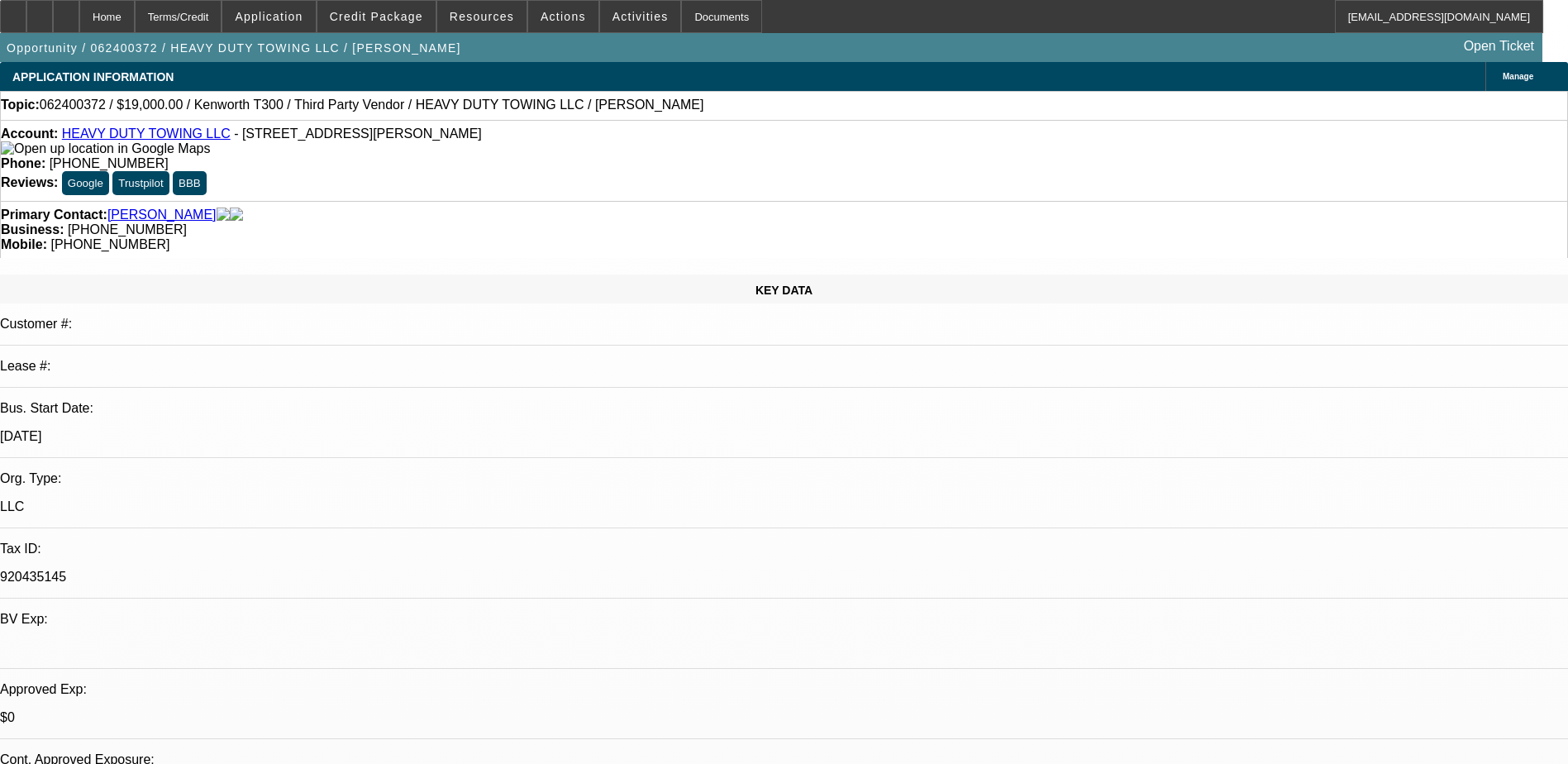
select select "0"
select select "2"
select select "0"
select select "2"
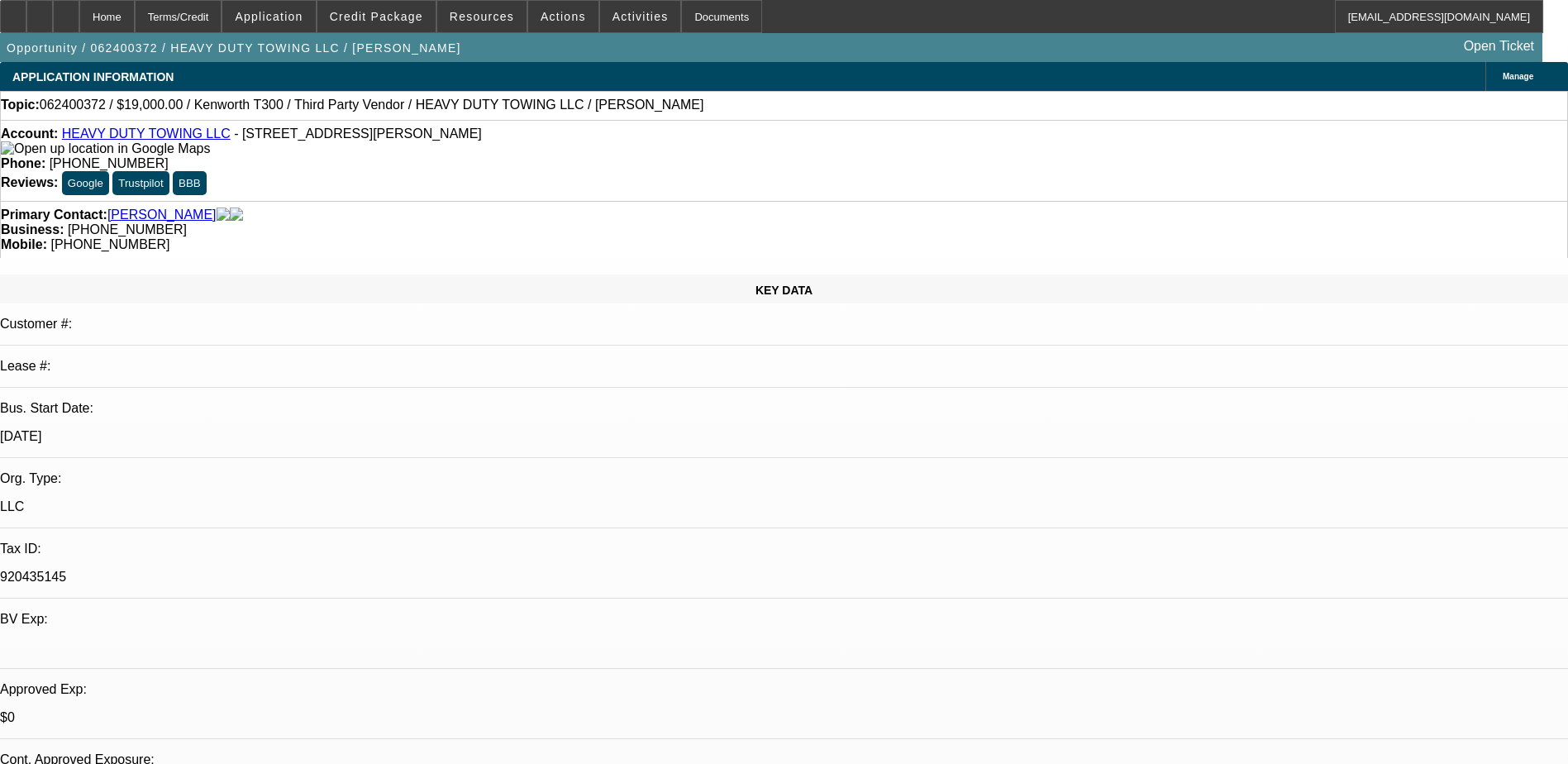
select select "0"
select select "2"
select select "0.1"
select select "0"
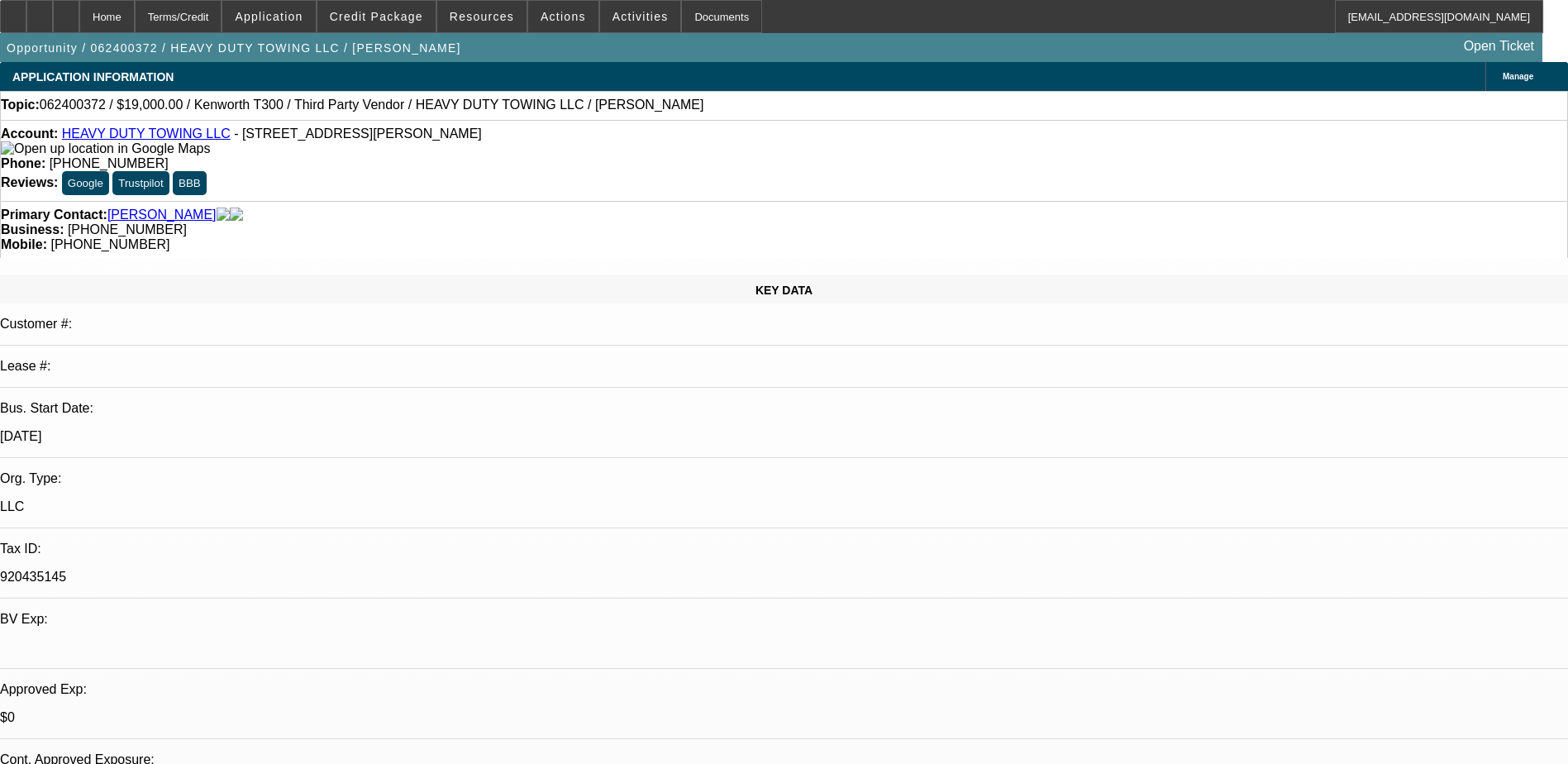
select select "2"
select select "0"
select select "1"
select select "2"
select select "6"
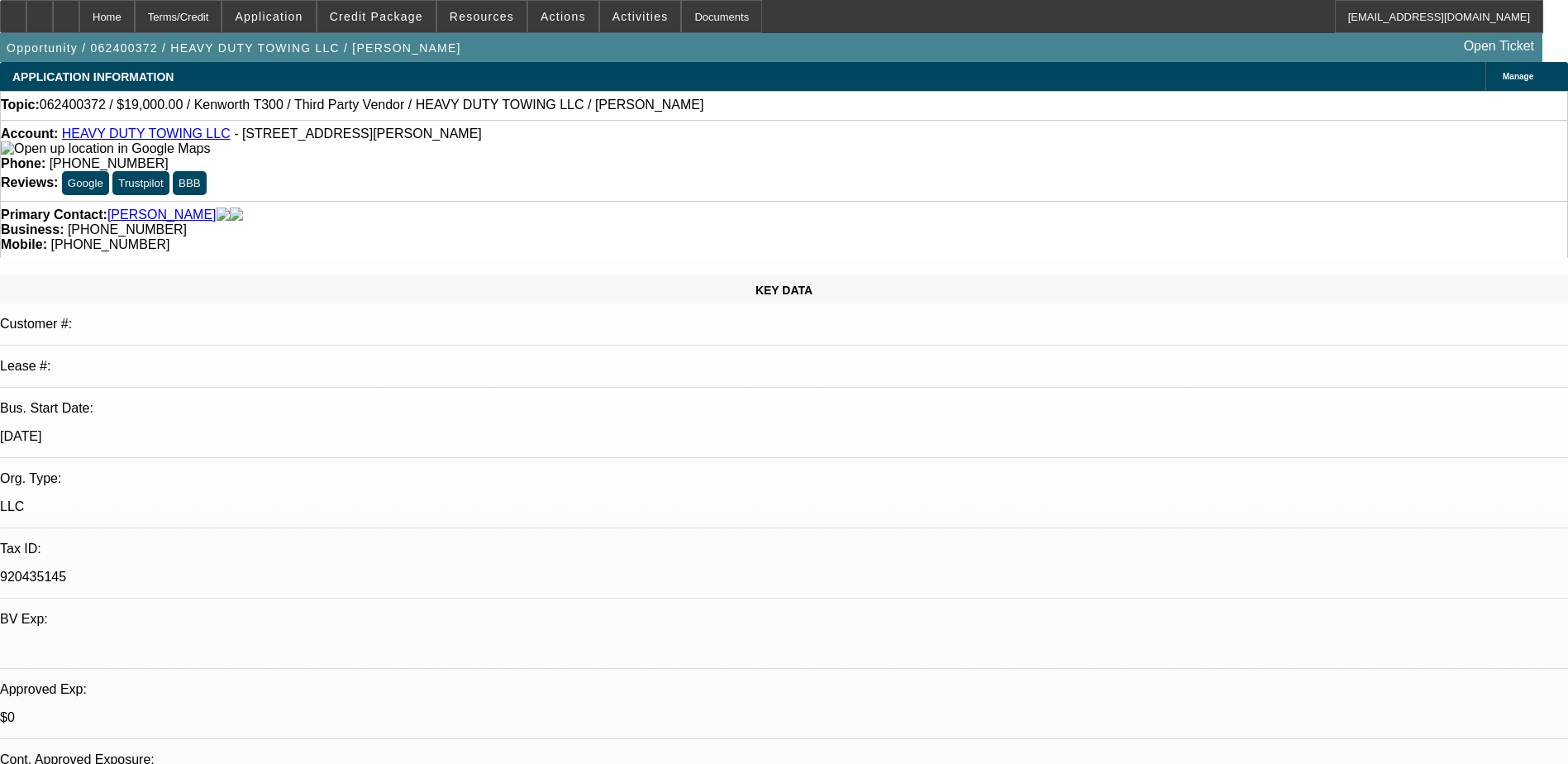
select select "1"
select select "2"
select select "6"
select select "1"
select select "2"
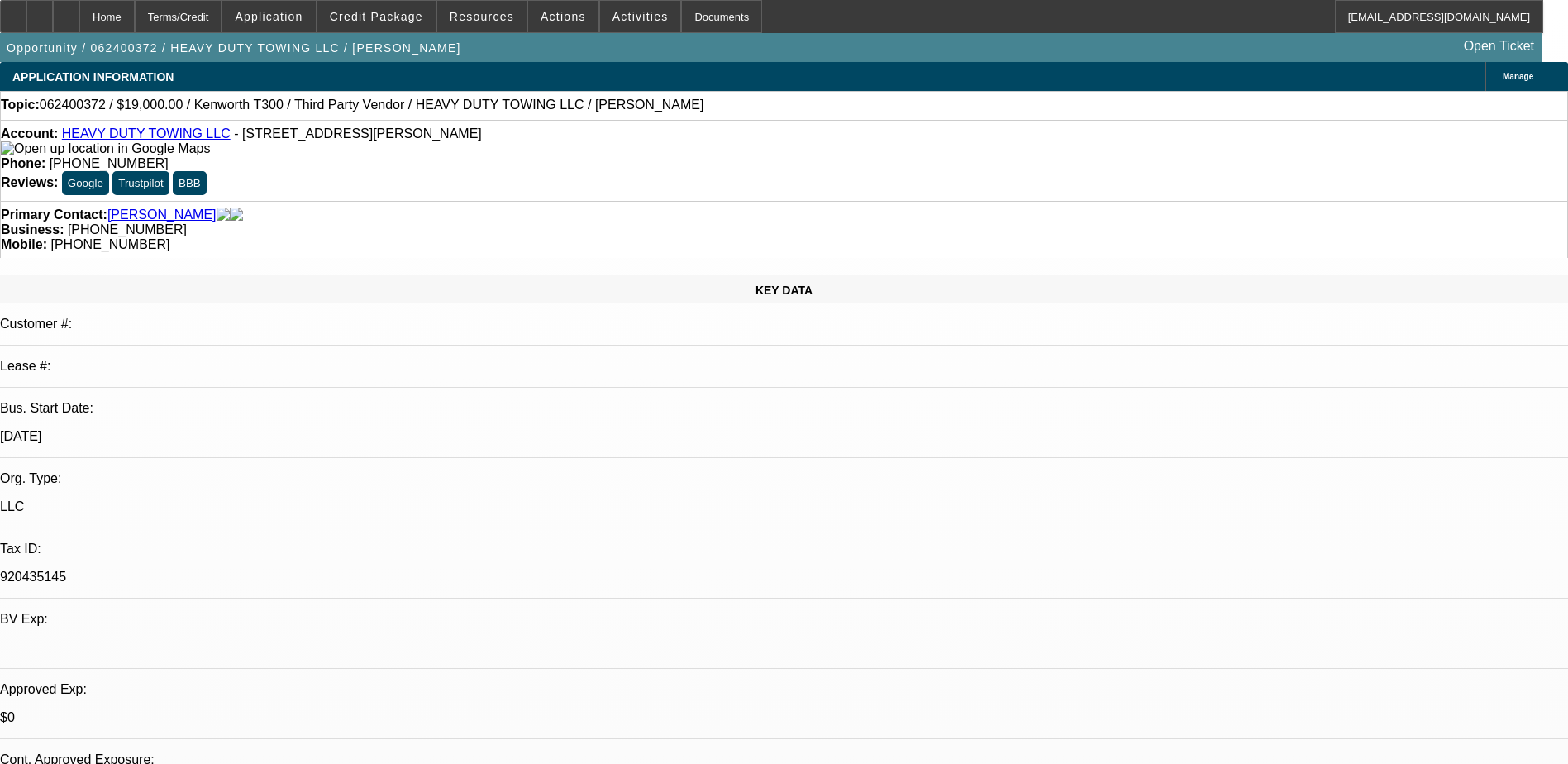
select select "4"
select select "1"
select select "2"
select select "6"
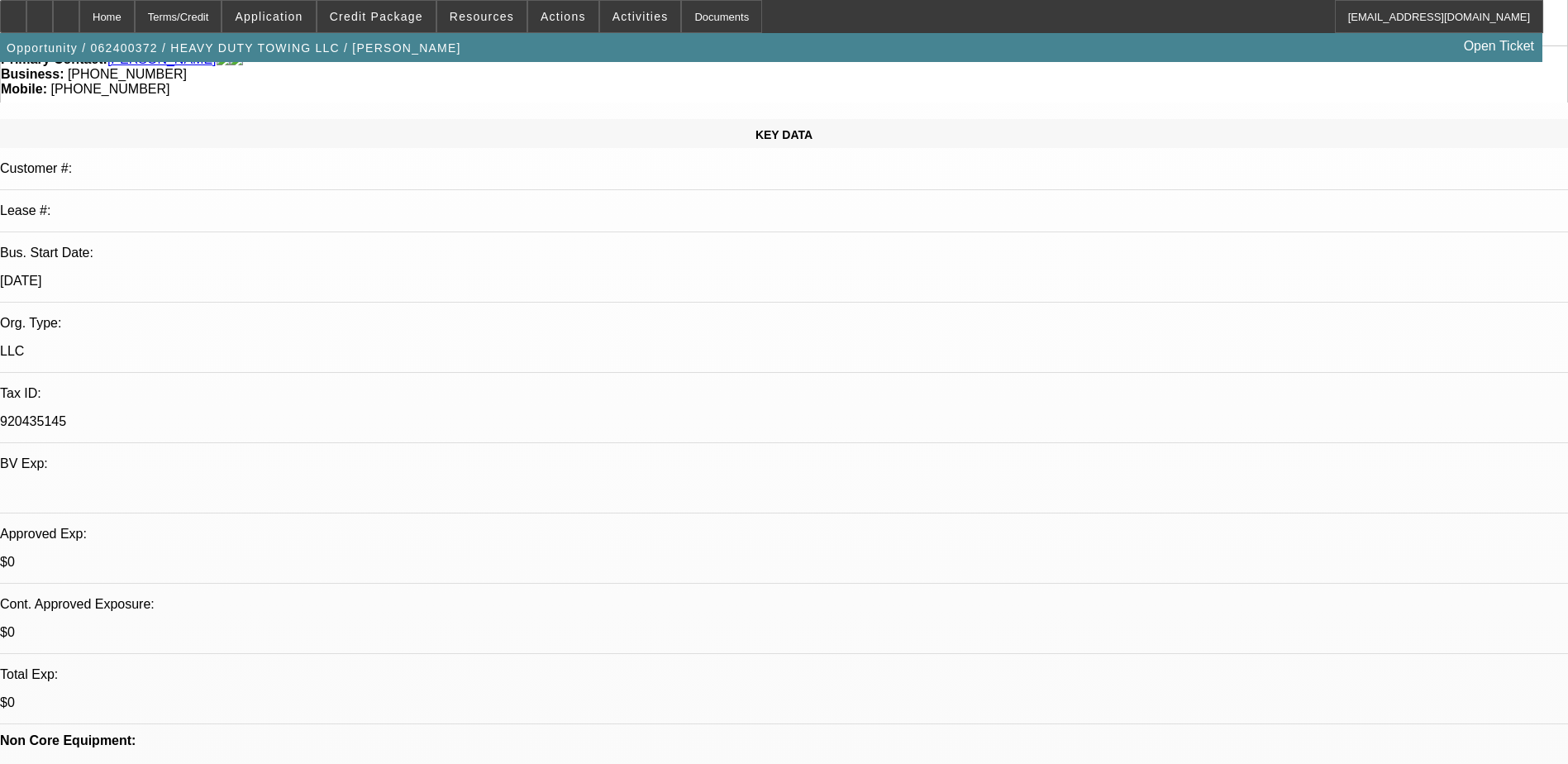
scroll to position [166, 0]
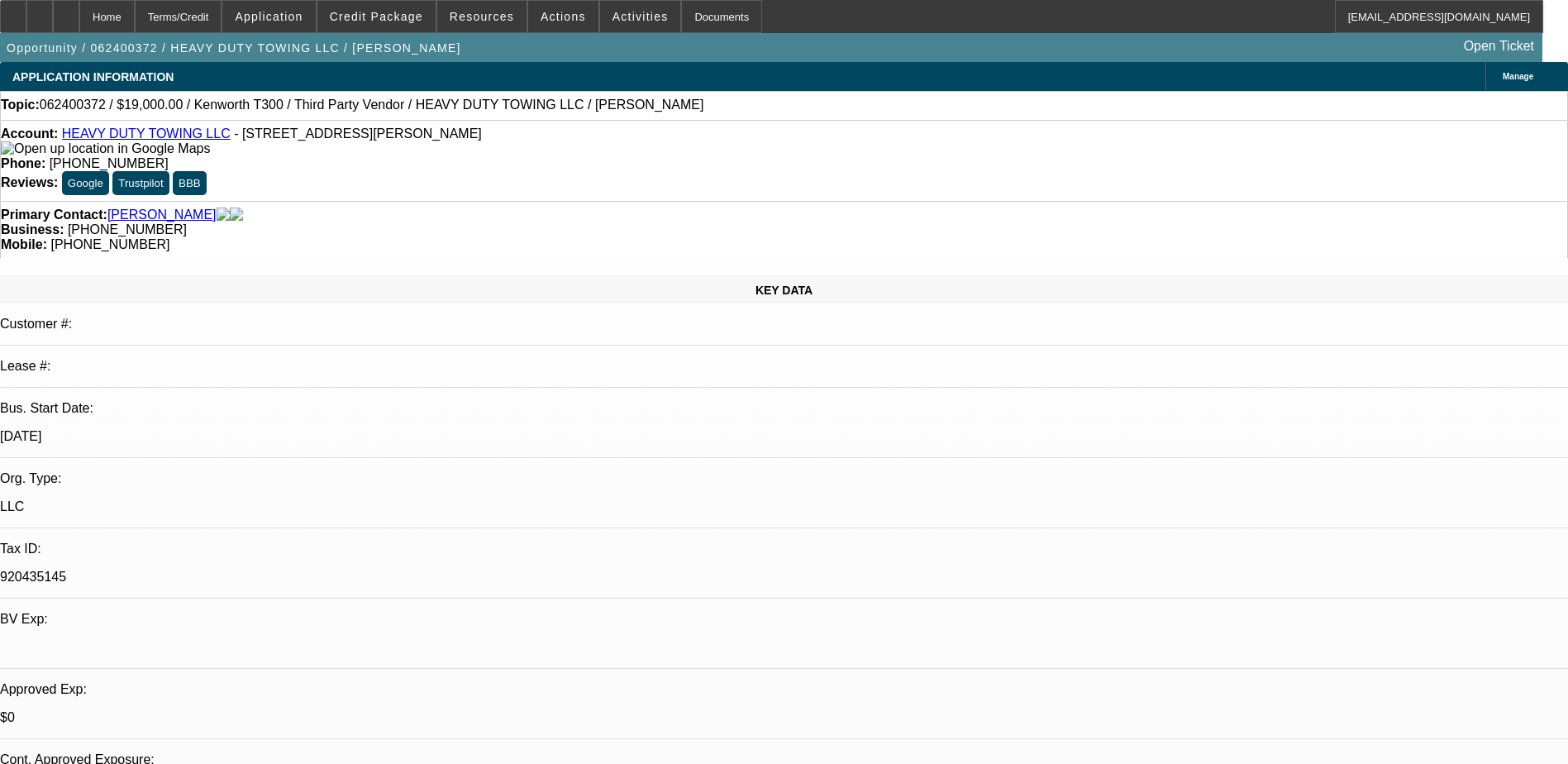
select select "0"
select select "2"
select select "0"
select select "6"
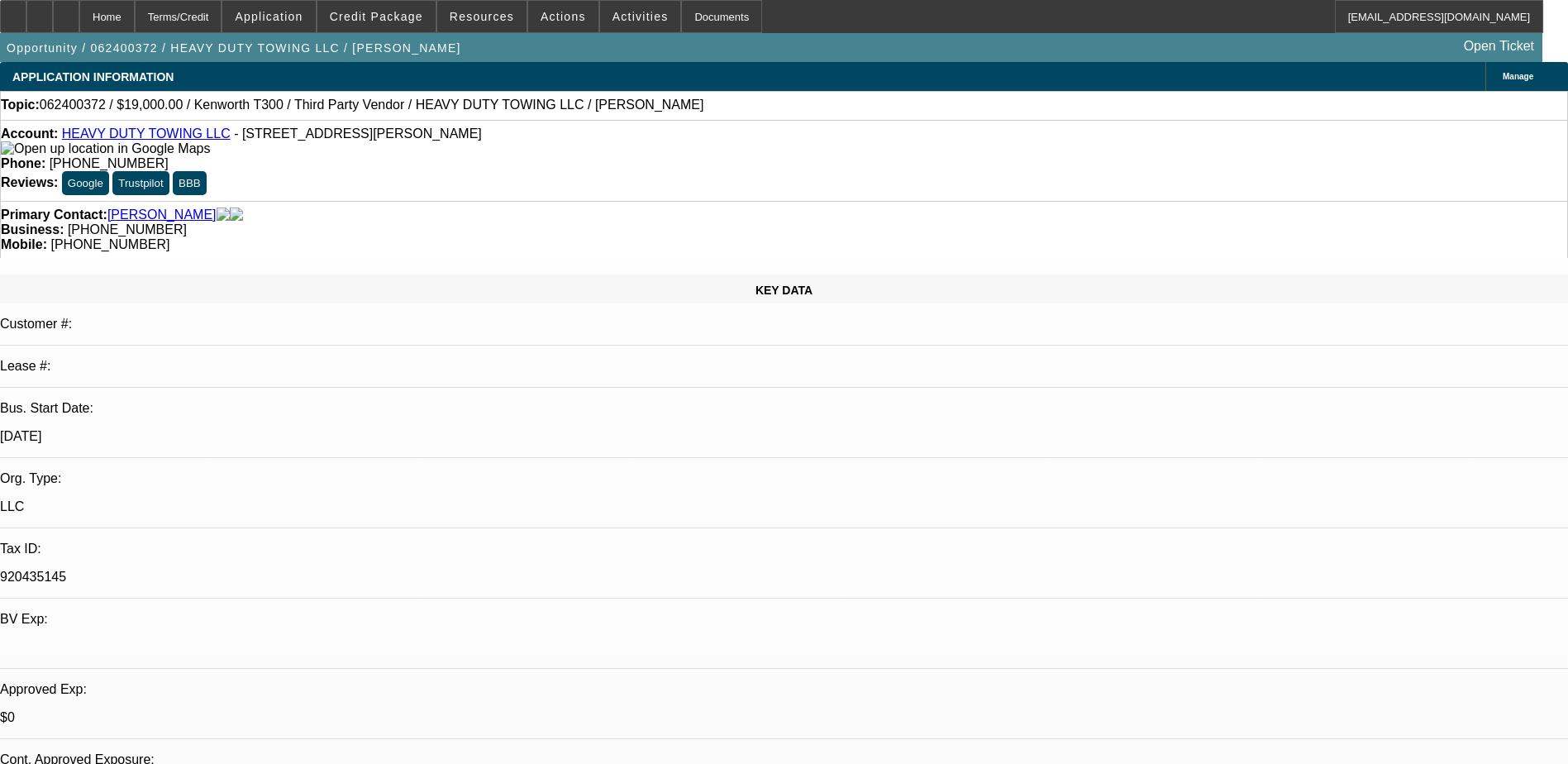
select select "0"
select select "2"
select select "0"
select select "6"
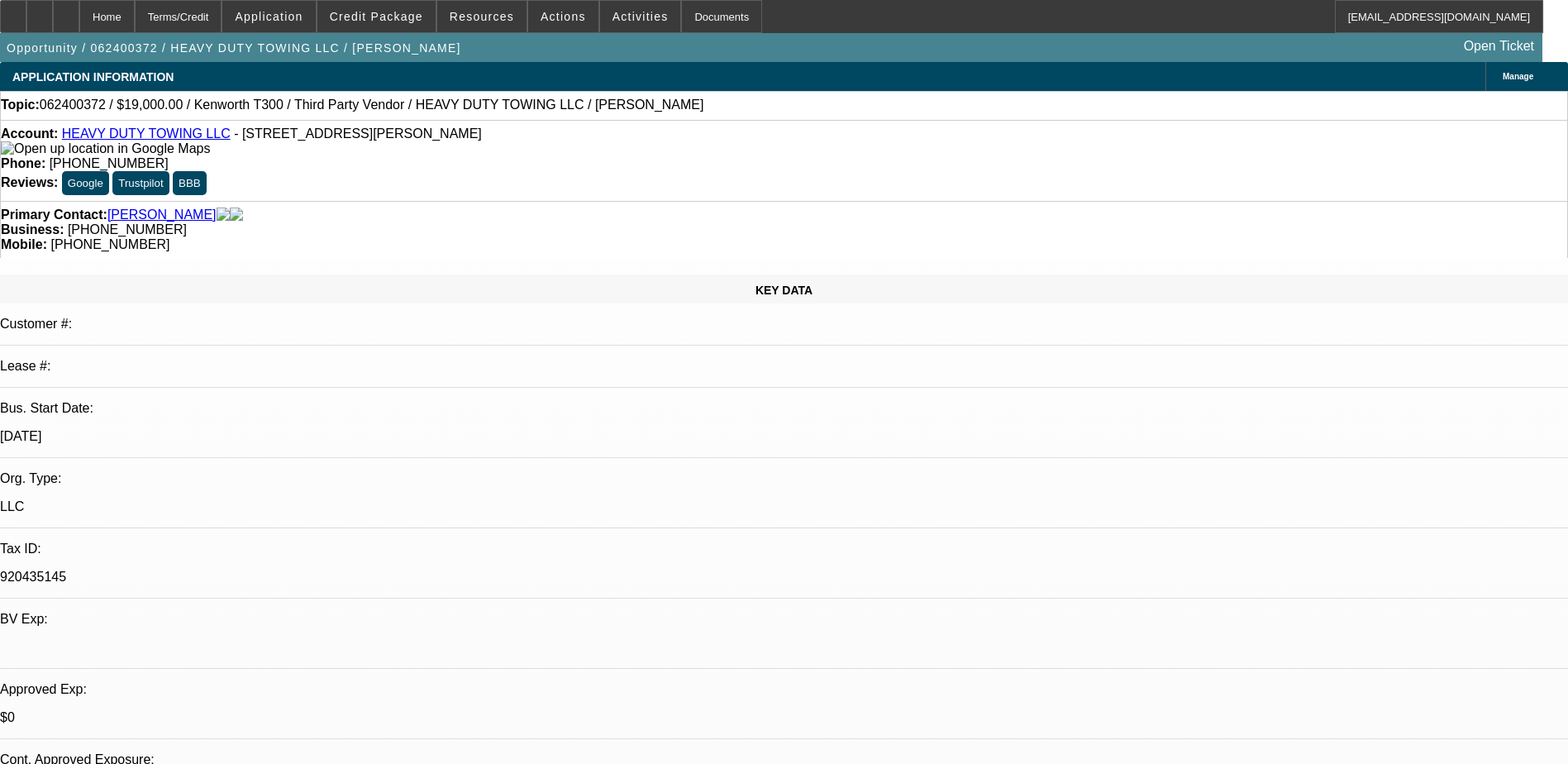
select select "0"
select select "2"
select select "0.1"
select select "4"
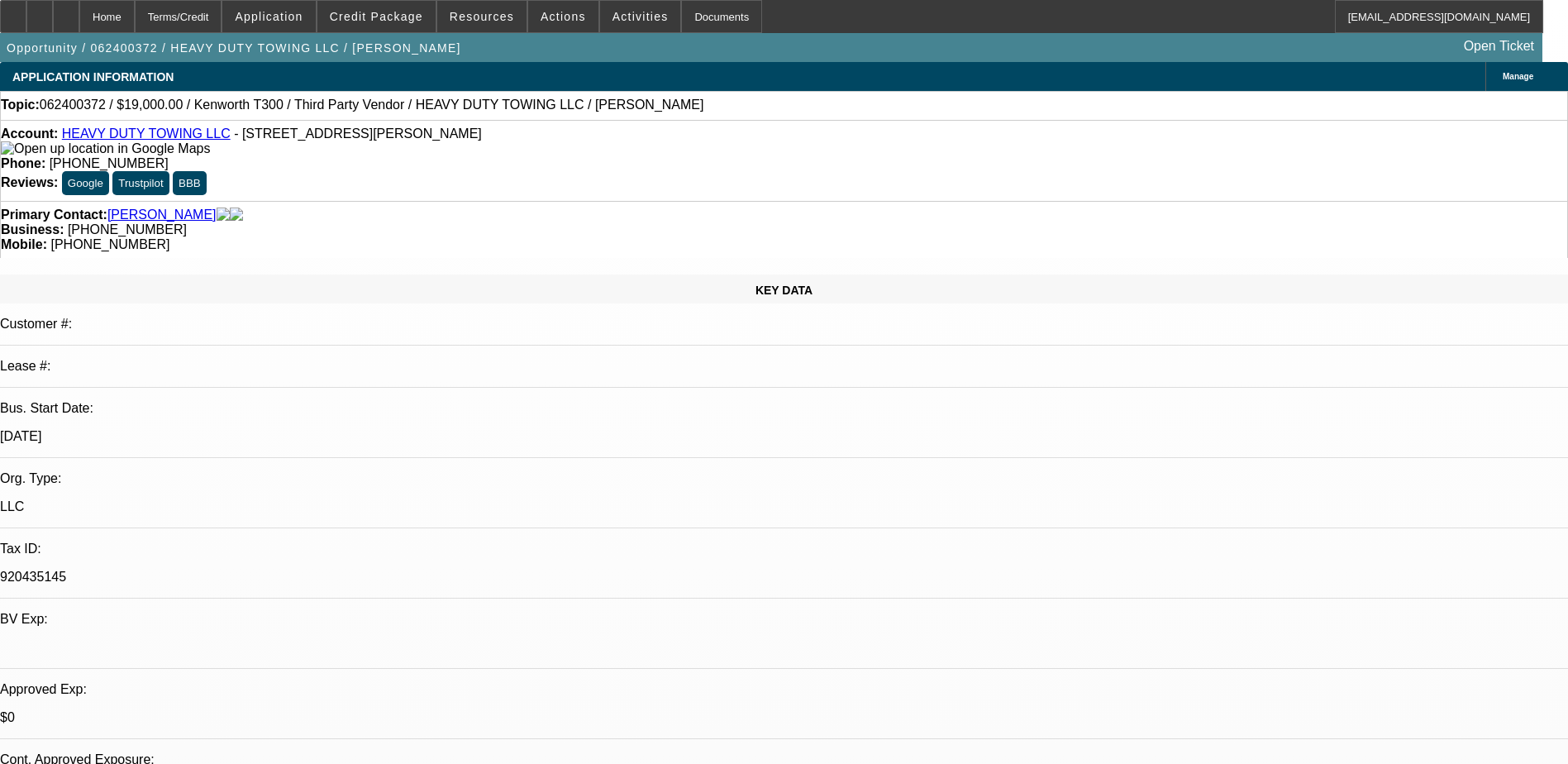
select select "0"
select select "2"
select select "0"
select select "6"
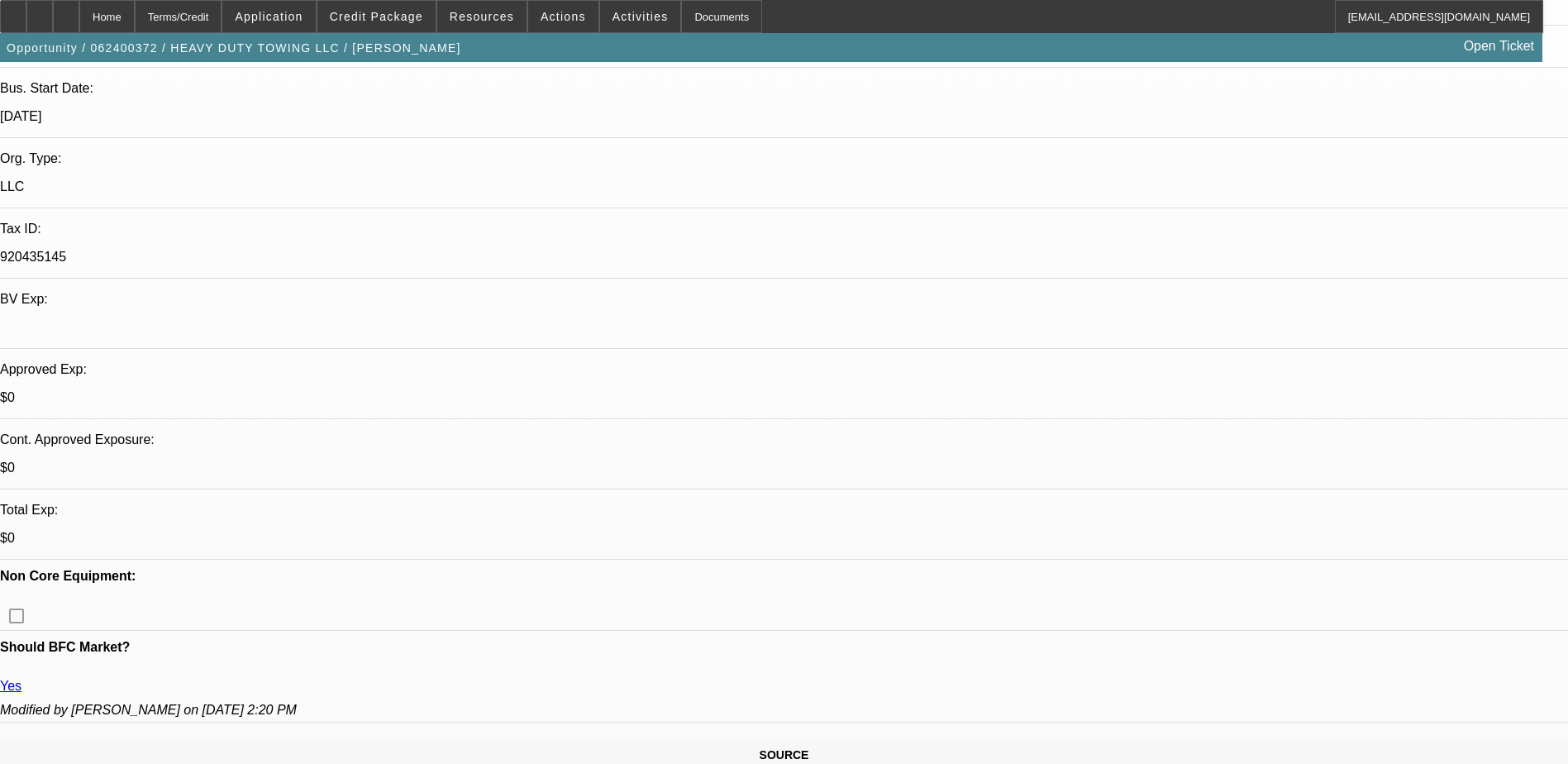
scroll to position [330, 0]
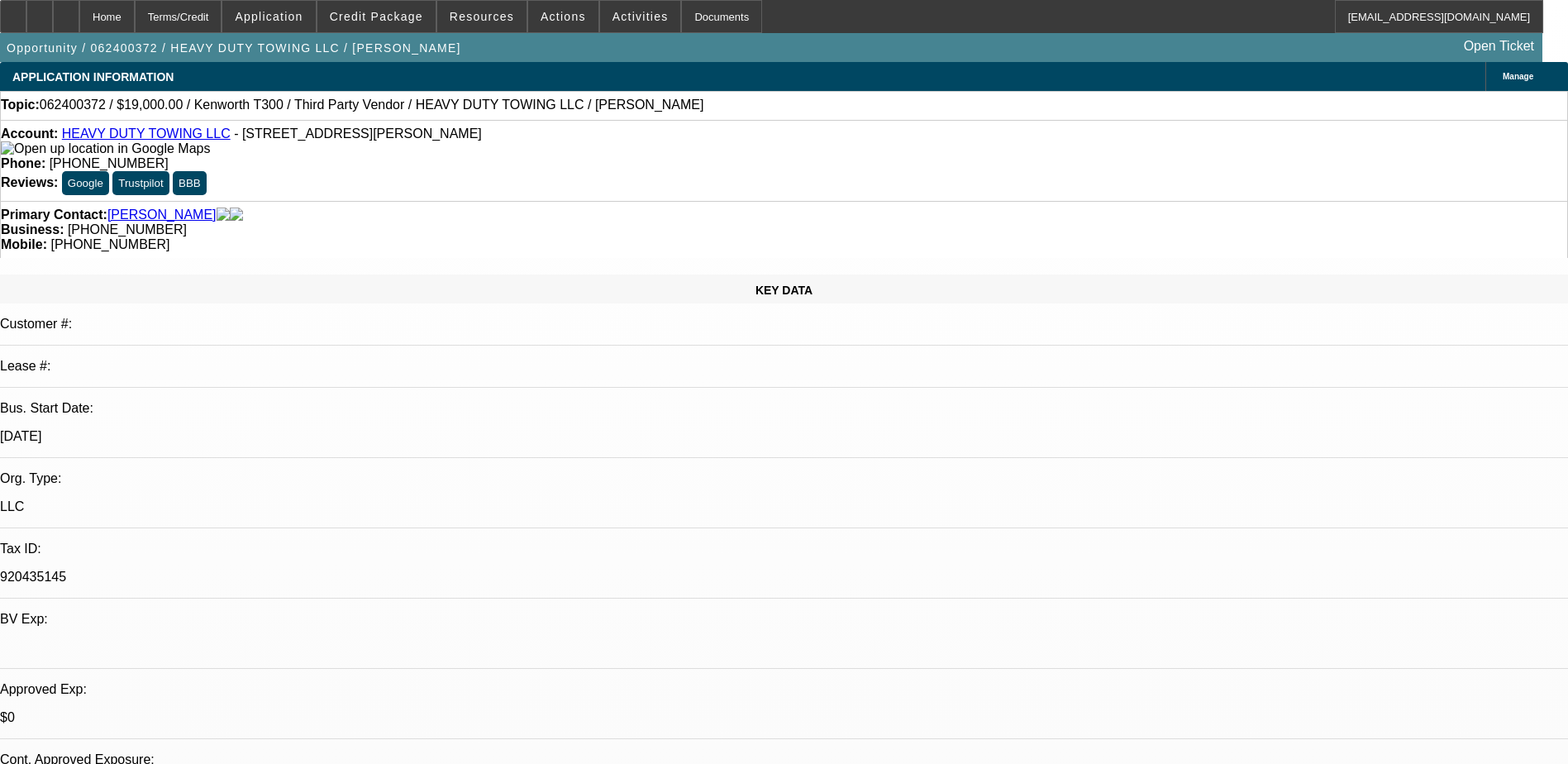
select select "0"
select select "2"
select select "0"
select select "2"
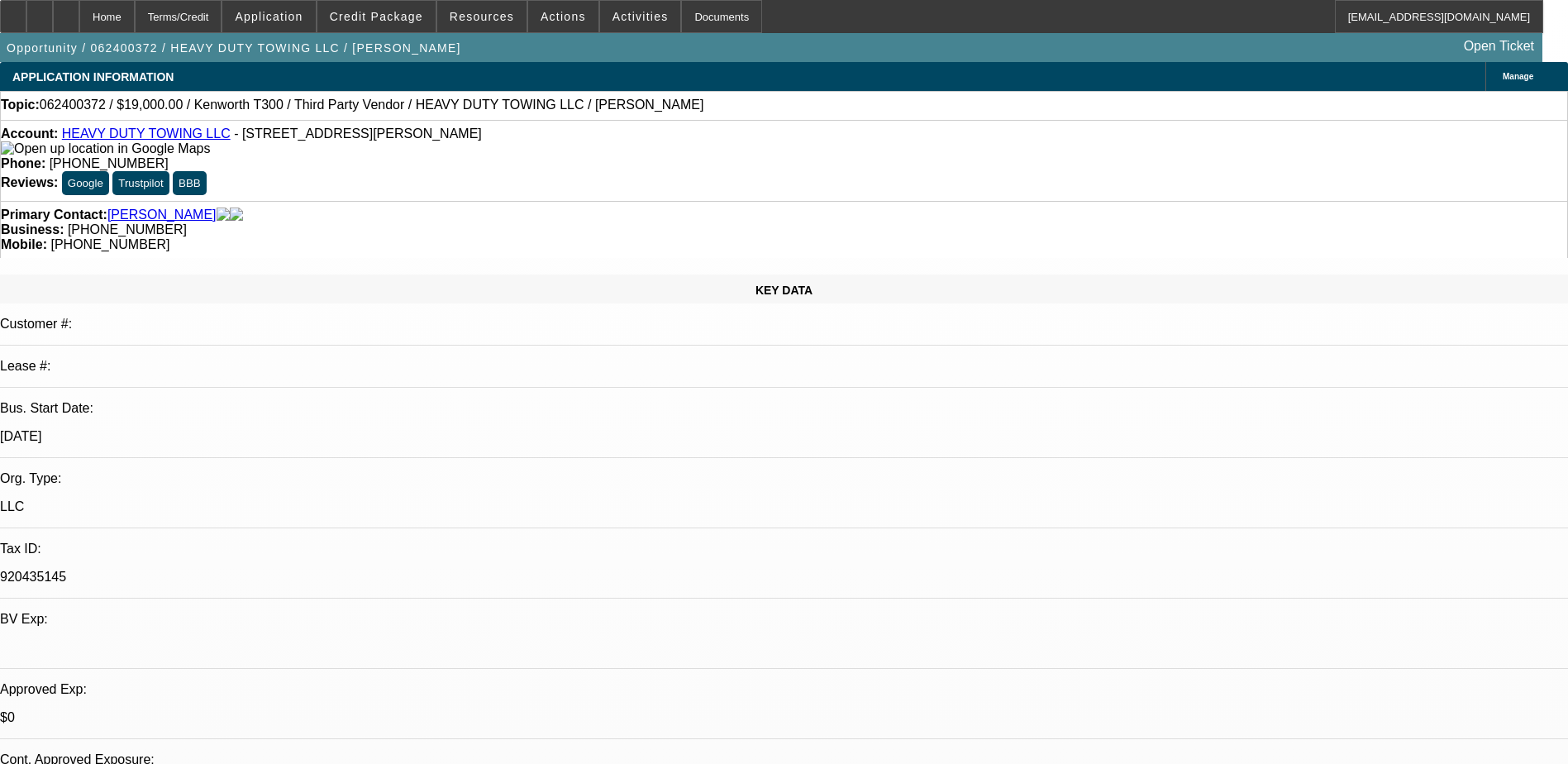
select select "0"
select select "2"
select select "0.1"
select select "0"
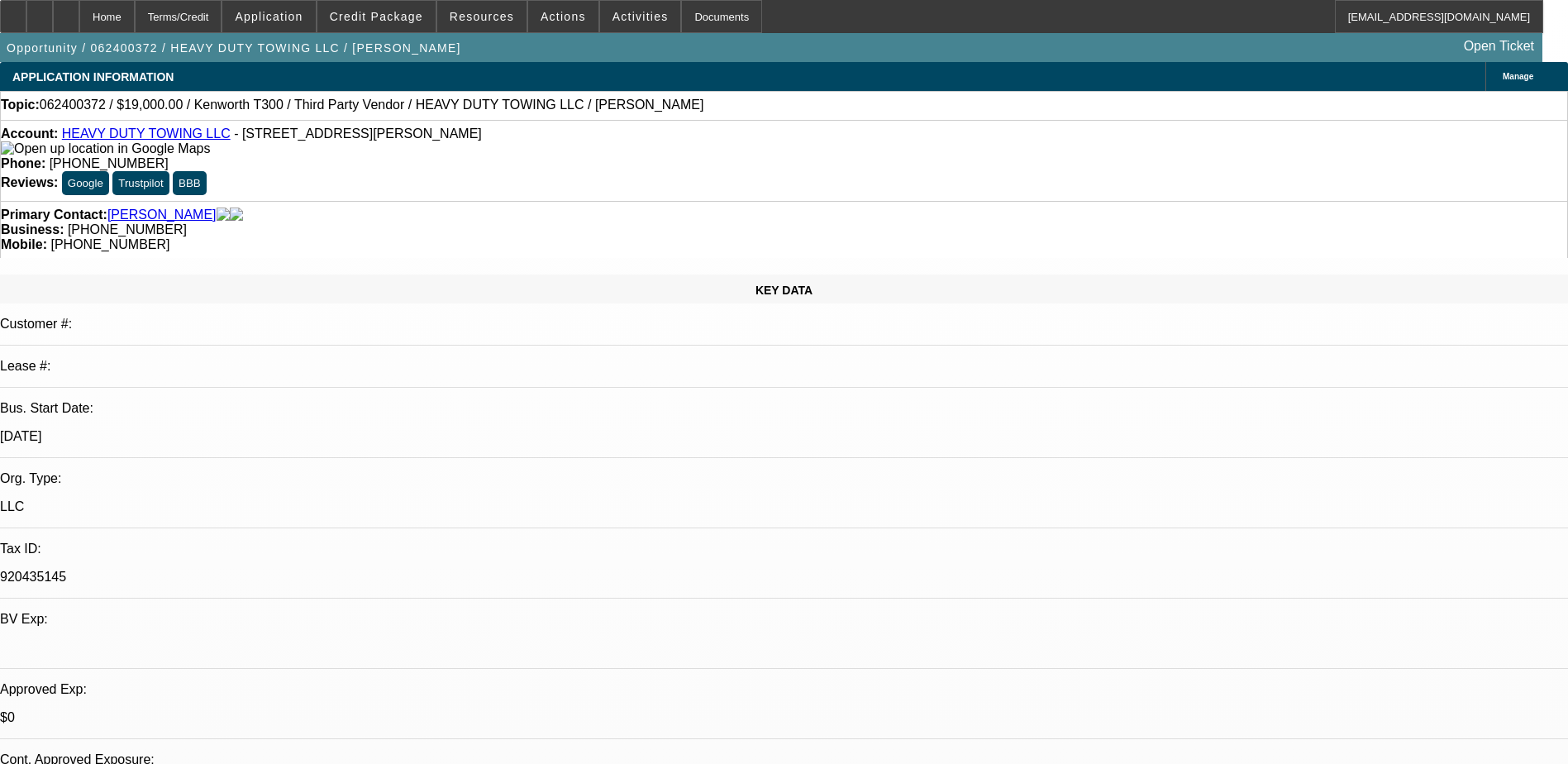
select select "2"
select select "0"
select select "1"
select select "2"
select select "6"
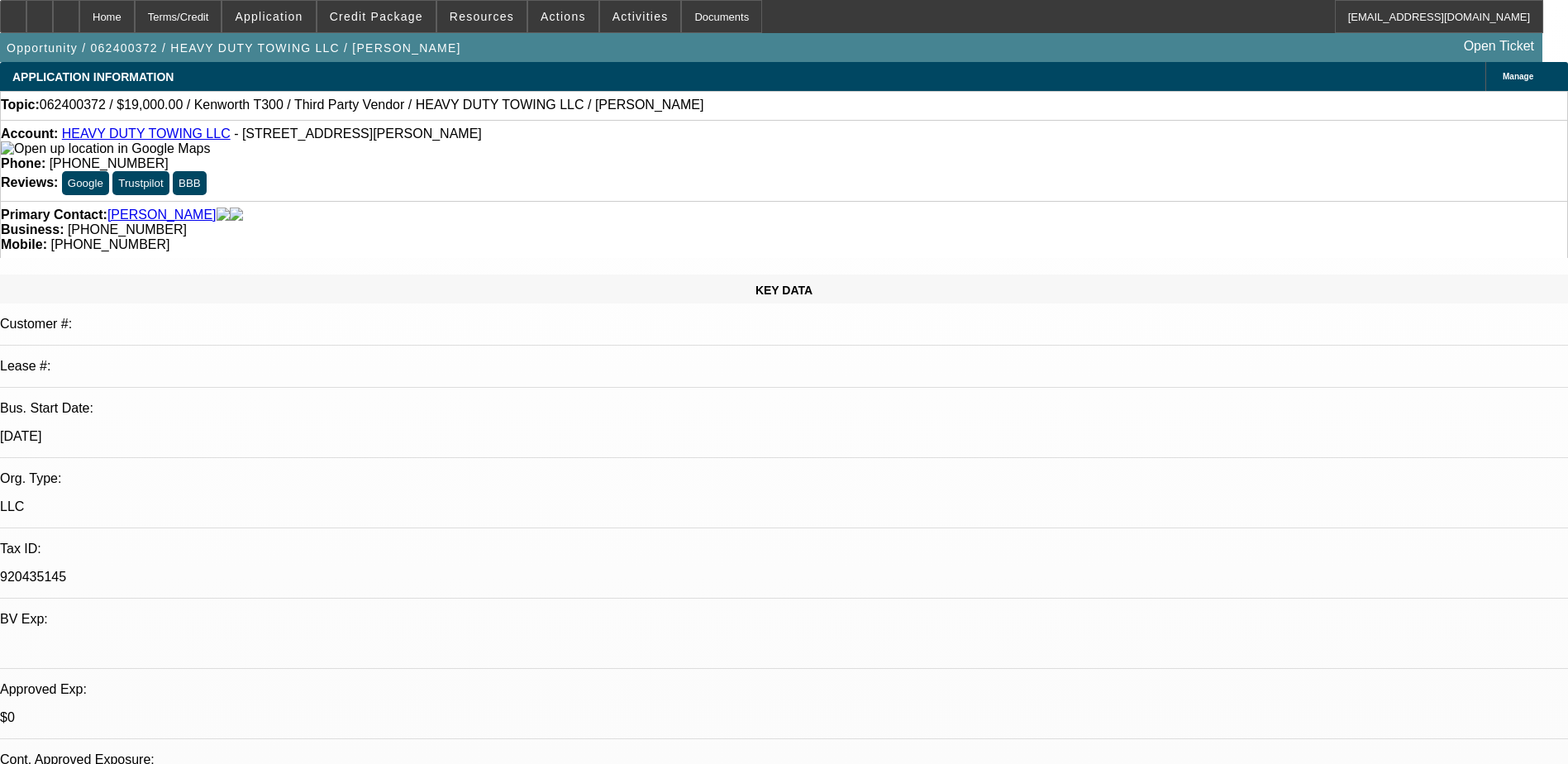
select select "1"
select select "2"
select select "6"
select select "1"
select select "2"
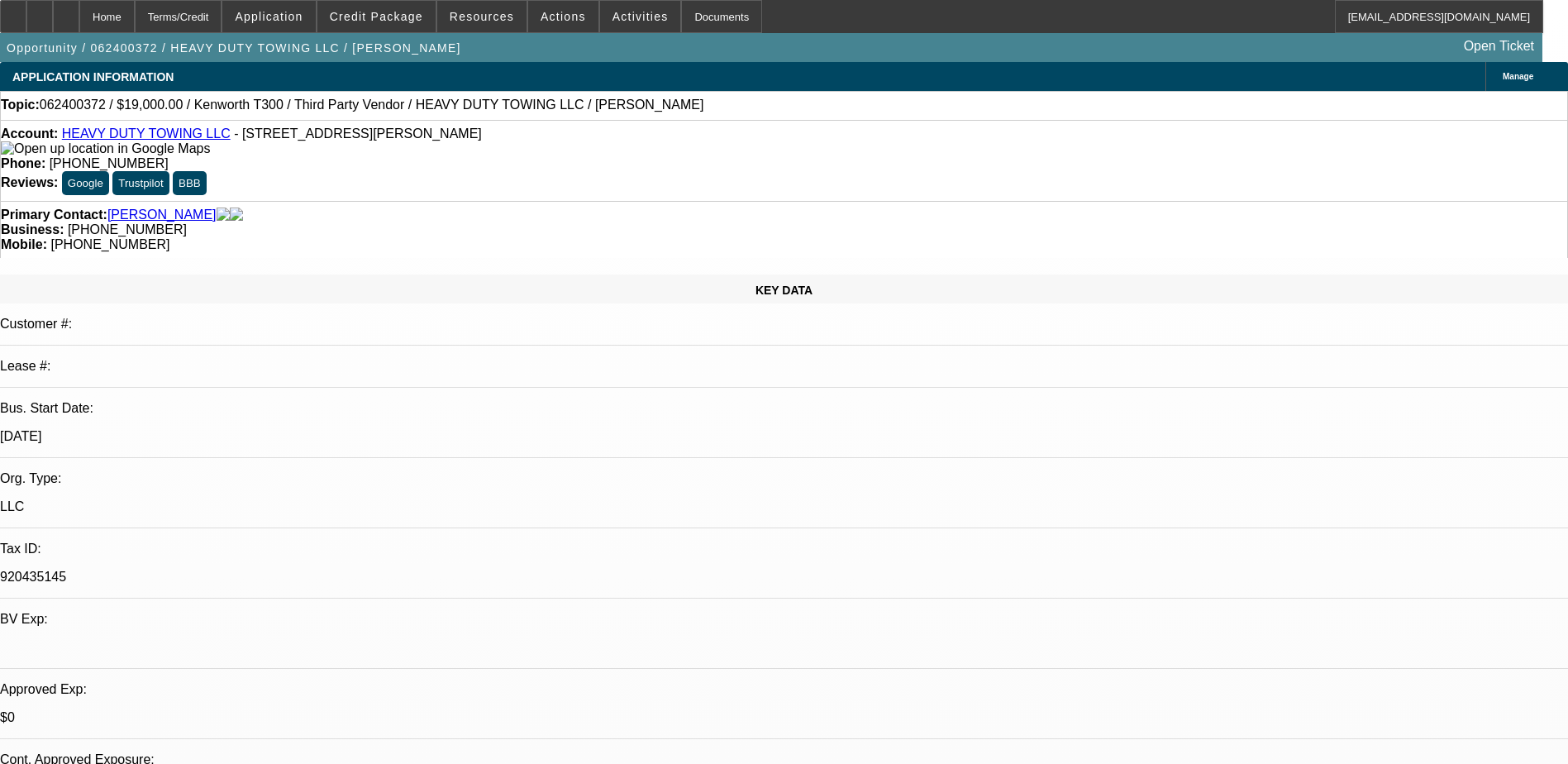
select select "4"
select select "1"
select select "2"
select select "6"
